Goal: Information Seeking & Learning: Learn about a topic

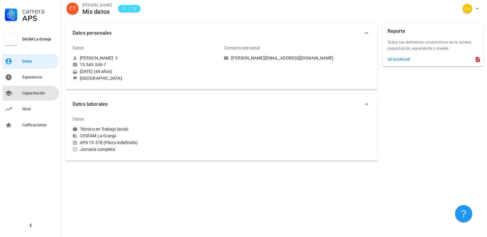
click at [32, 92] on div "Capacitación" at bounding box center [39, 93] width 34 height 5
